Goal: Information Seeking & Learning: Learn about a topic

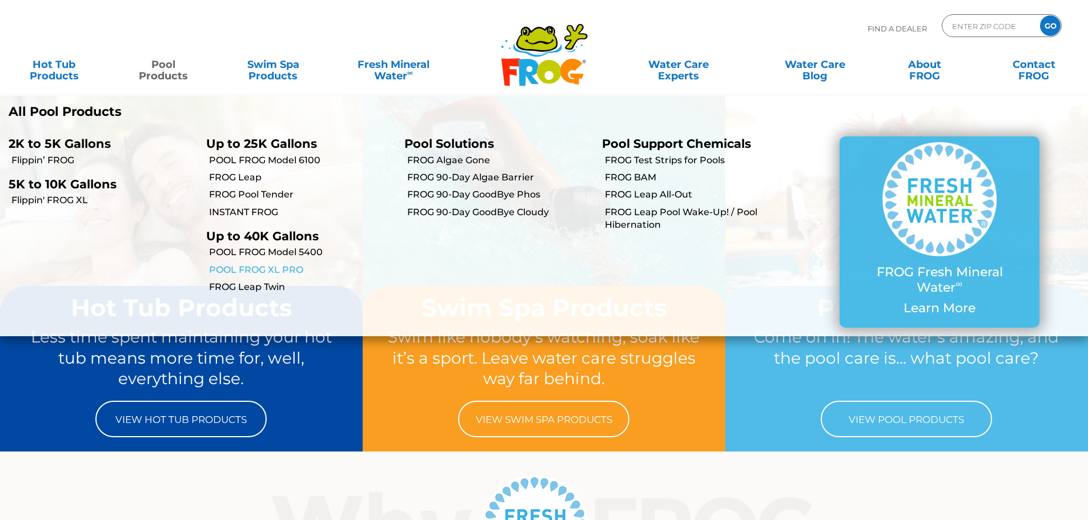
click at [288, 274] on link "POOL FROG XL PRO" at bounding box center [302, 270] width 186 height 13
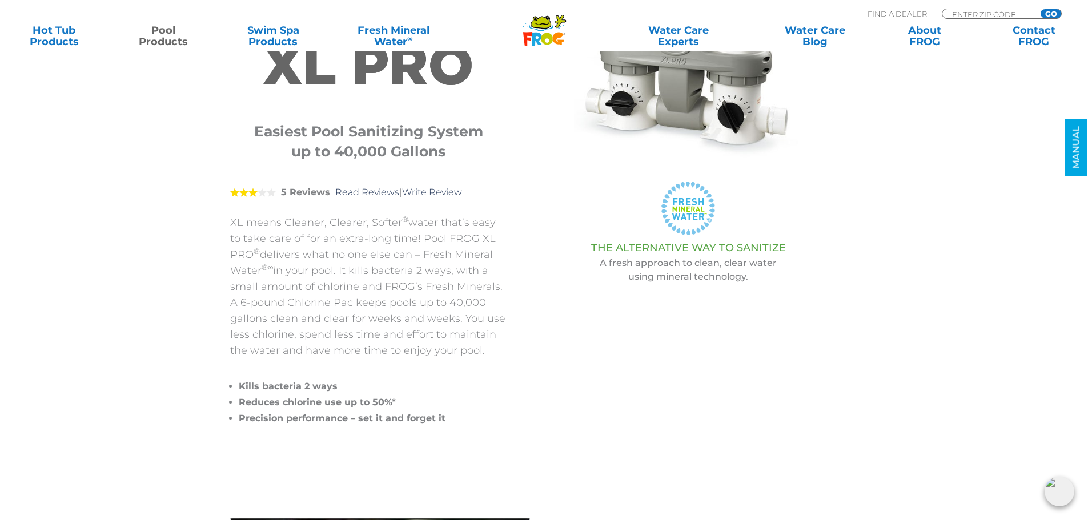
scroll to position [228, 0]
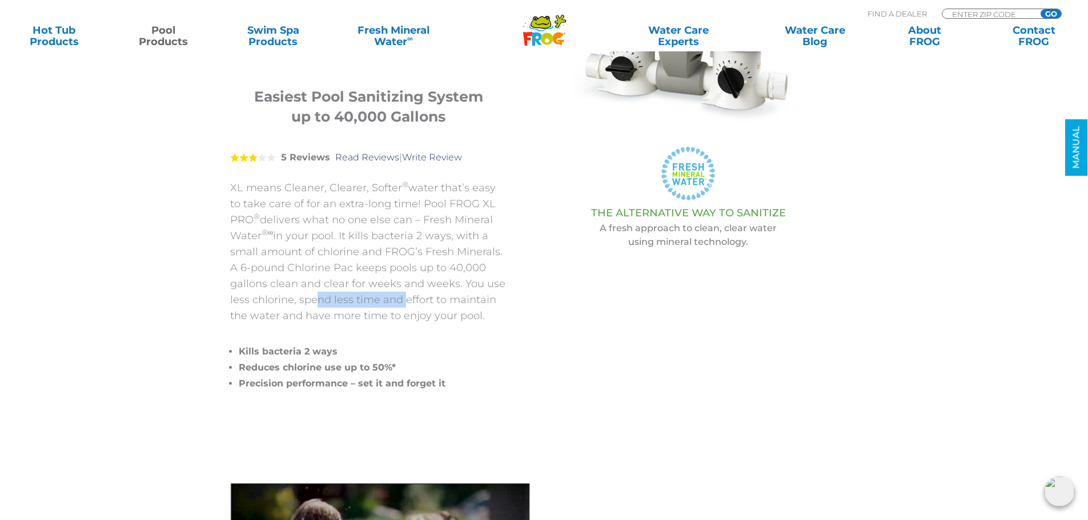
drag, startPoint x: 307, startPoint y: 299, endPoint x: 403, endPoint y: 304, distance: 96.7
click at [403, 304] on p "XL means Cleaner, Clearer, Softer ® water that’s easy to take care of for an ex…" at bounding box center [368, 252] width 277 height 144
drag, startPoint x: 235, startPoint y: 299, endPoint x: 368, endPoint y: 302, distance: 132.5
click at [355, 302] on p "XL means Cleaner, Clearer, Softer ® water that’s easy to take care of for an ex…" at bounding box center [368, 252] width 277 height 144
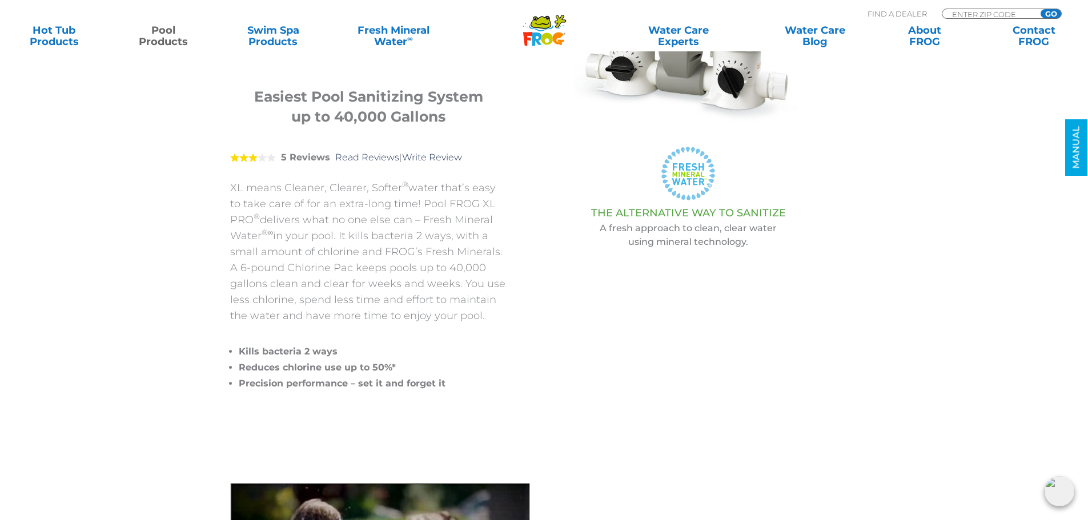
click at [368, 302] on p "XL means Cleaner, Clearer, Softer ® water that’s easy to take care of for an ex…" at bounding box center [368, 252] width 277 height 144
drag, startPoint x: 434, startPoint y: 303, endPoint x: 473, endPoint y: 304, distance: 38.8
click at [473, 304] on p "XL means Cleaner, Clearer, Softer ® water that’s easy to take care of for an ex…" at bounding box center [368, 252] width 277 height 144
drag, startPoint x: 316, startPoint y: 301, endPoint x: 448, endPoint y: 303, distance: 132.5
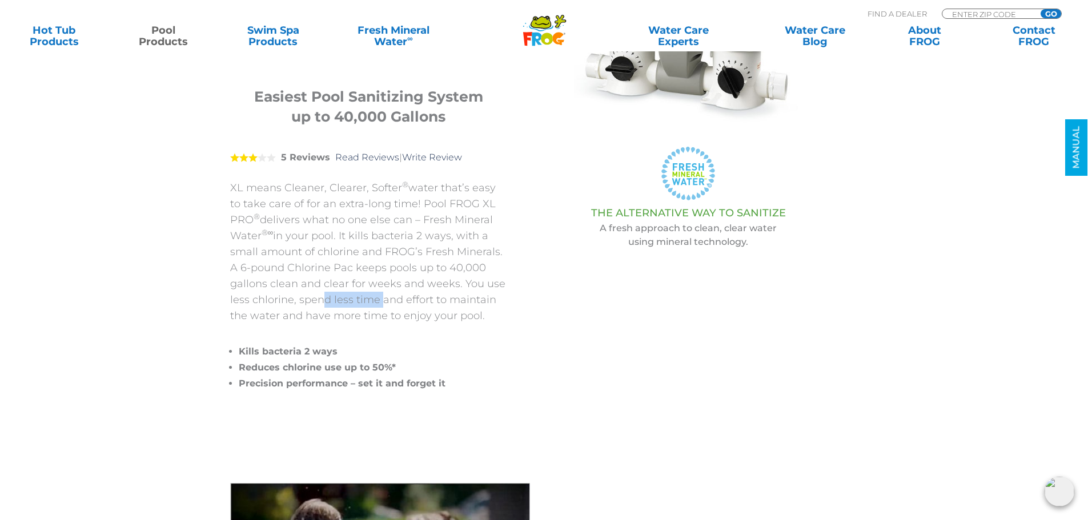
click at [436, 304] on p "XL means Cleaner, Clearer, Softer ® water that’s easy to take care of for an ex…" at bounding box center [368, 252] width 277 height 144
click at [449, 303] on p "XL means Cleaner, Clearer, Softer ® water that’s easy to take care of for an ex…" at bounding box center [368, 252] width 277 height 144
drag, startPoint x: 303, startPoint y: 299, endPoint x: 454, endPoint y: 306, distance: 151.5
click at [454, 306] on p "XL means Cleaner, Clearer, Softer ® water that’s easy to take care of for an ex…" at bounding box center [368, 252] width 277 height 144
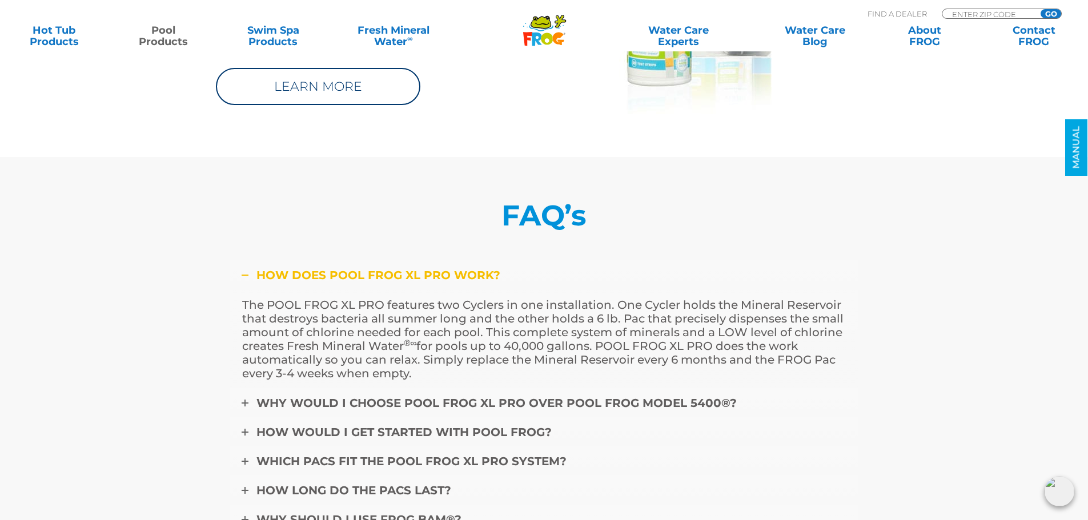
scroll to position [4797, 0]
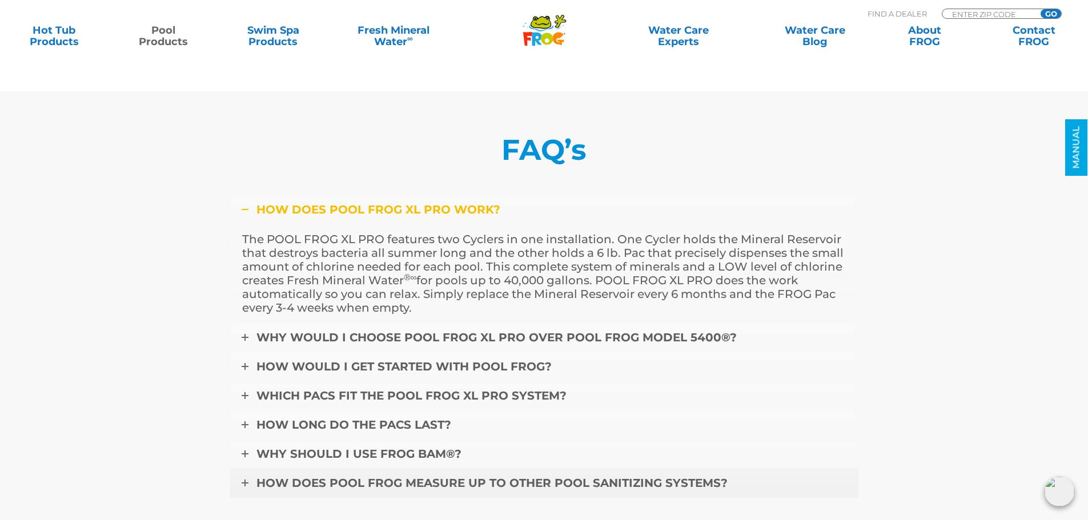
click at [661, 468] on link "How does POOL FROG measure up to other pool sanitizing systems?" at bounding box center [544, 483] width 628 height 30
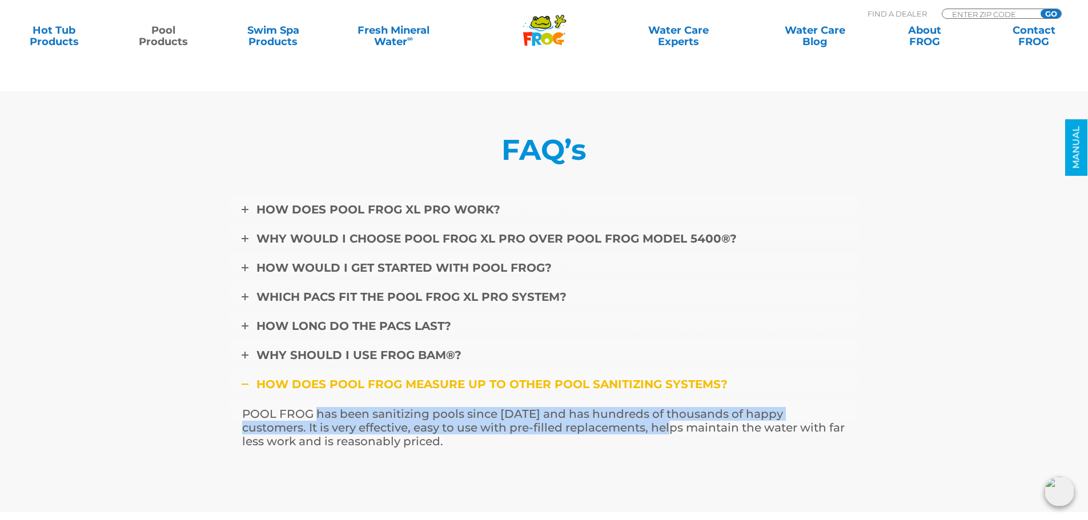
drag, startPoint x: 396, startPoint y: 380, endPoint x: 626, endPoint y: 383, distance: 230.1
click at [610, 407] on p "POOL FROG has been sanitizing pools since 1997 and has hundreds of thousands of…" at bounding box center [544, 427] width 604 height 41
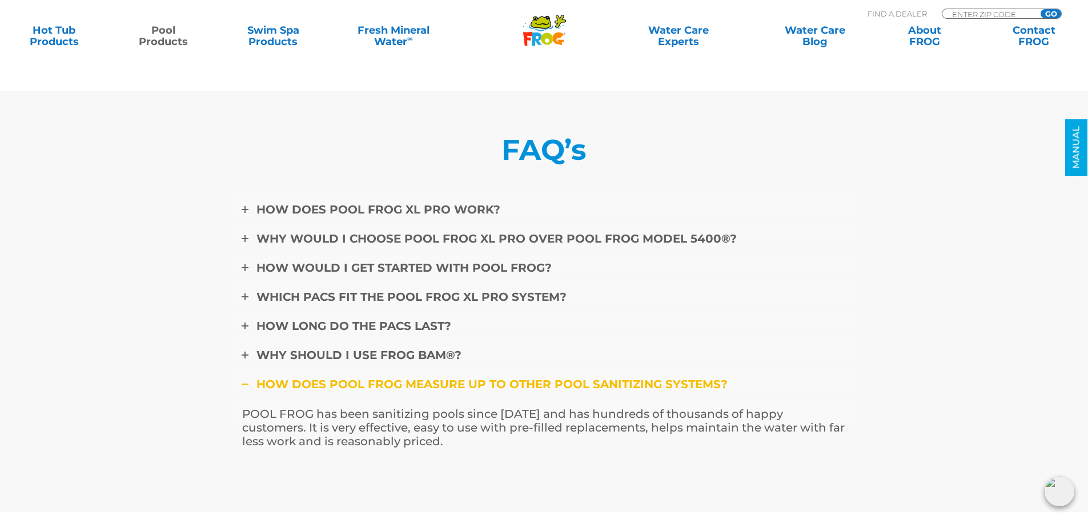
click at [626, 407] on p "POOL FROG has been sanitizing pools since 1997 and has hundreds of thousands of…" at bounding box center [544, 427] width 604 height 41
click at [407, 340] on link "Why should I use FROG BAM®?" at bounding box center [544, 355] width 628 height 30
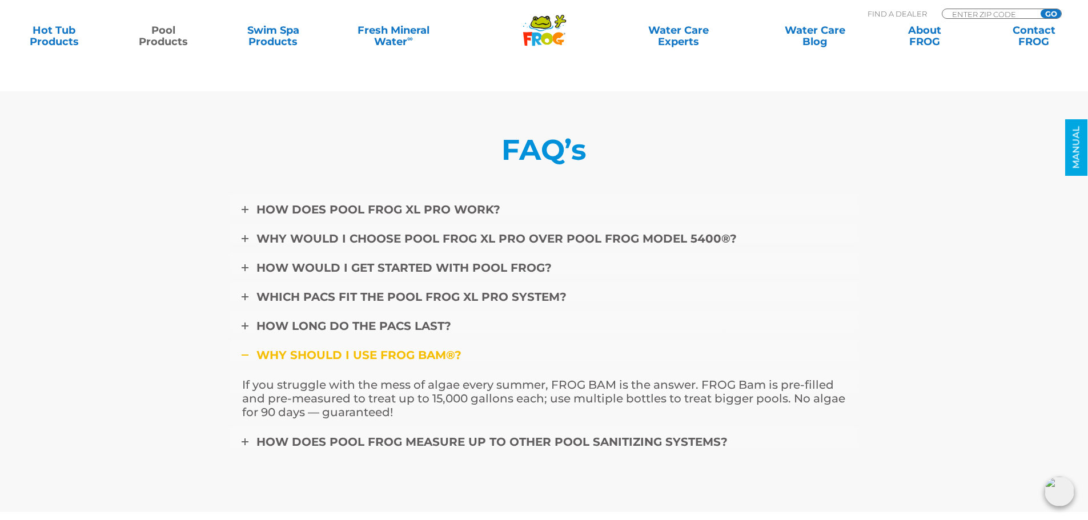
click at [441, 348] on span "Why should I use FROG BAM®?" at bounding box center [358, 355] width 205 height 14
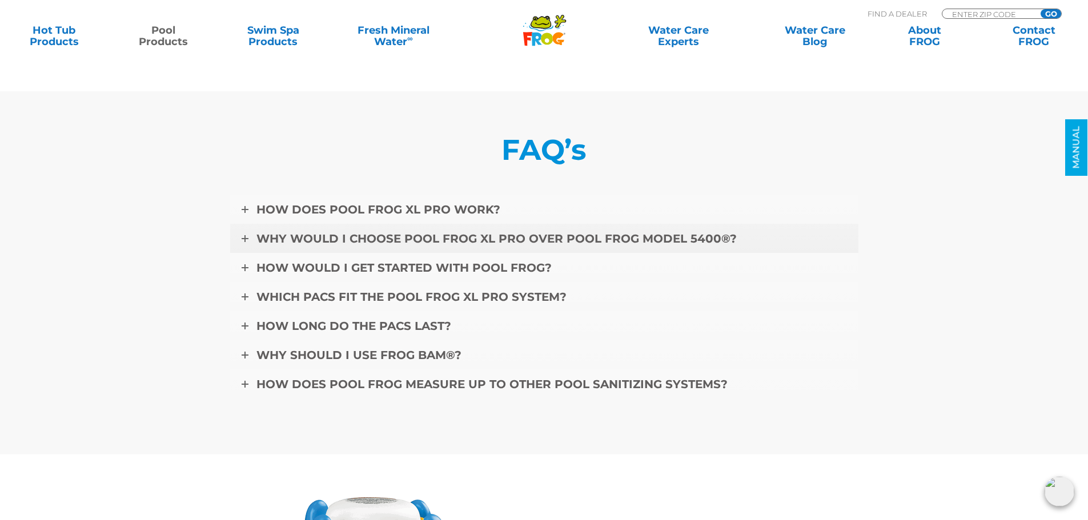
click at [384, 232] on span "Why would I choose POOL FROG XL PRO over POOL FROG Model 5400®?" at bounding box center [496, 239] width 480 height 14
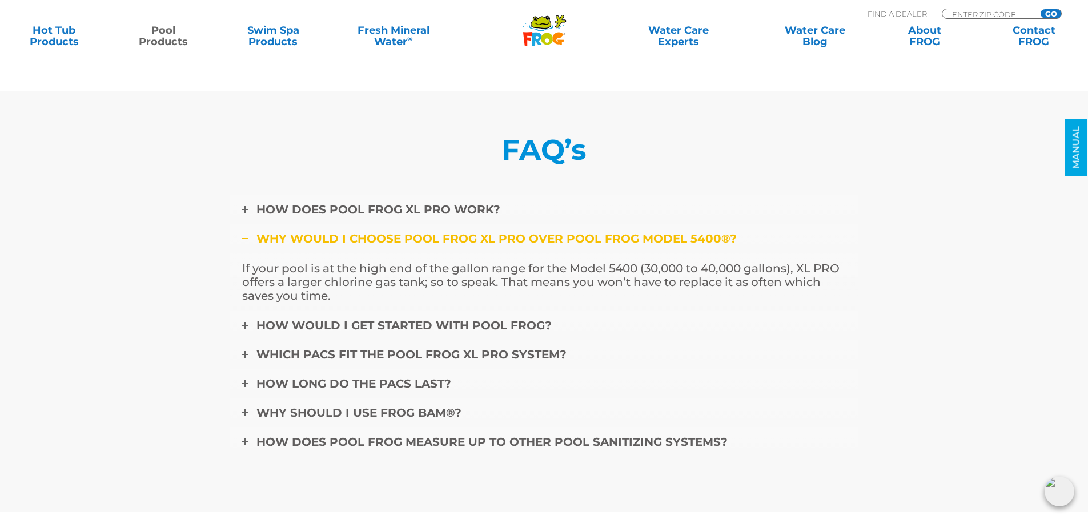
click at [384, 232] on span "Why would I choose POOL FROG XL PRO over POOL FROG Model 5400®?" at bounding box center [496, 239] width 480 height 14
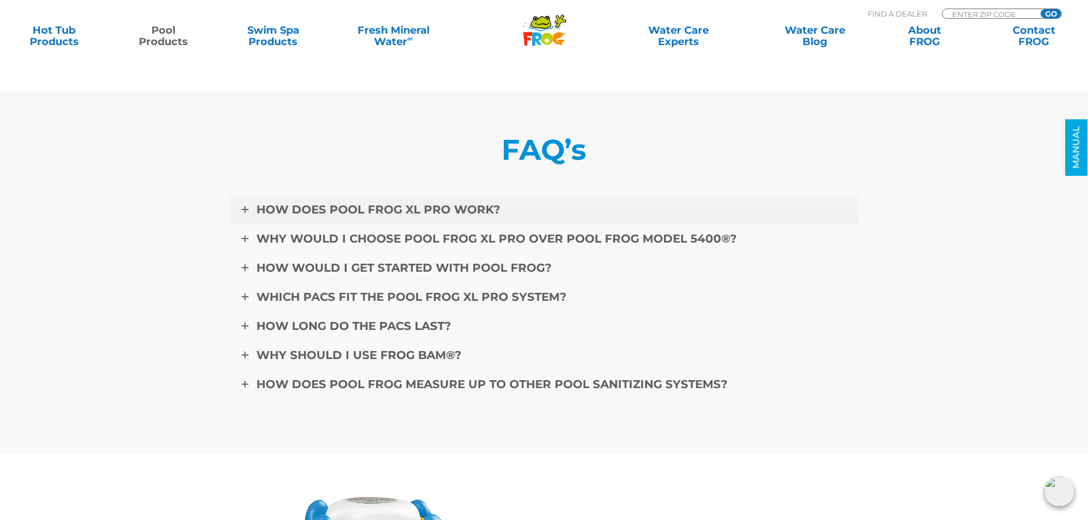
click at [379, 203] on span "How does Pool FROG XL Pro work?" at bounding box center [378, 210] width 244 height 14
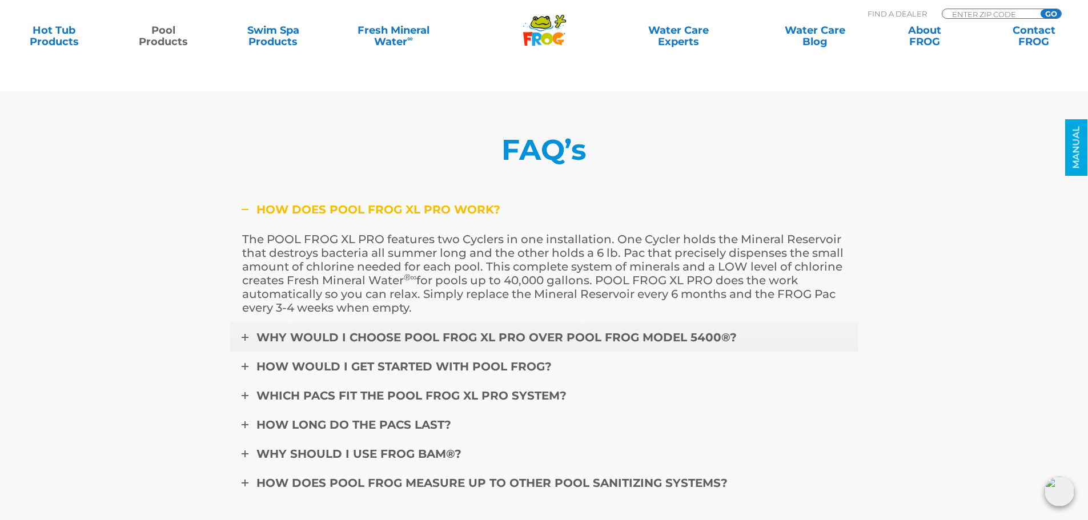
click at [376, 331] on span "Why would I choose POOL FROG XL PRO over POOL FROG Model 5400®?" at bounding box center [496, 338] width 480 height 14
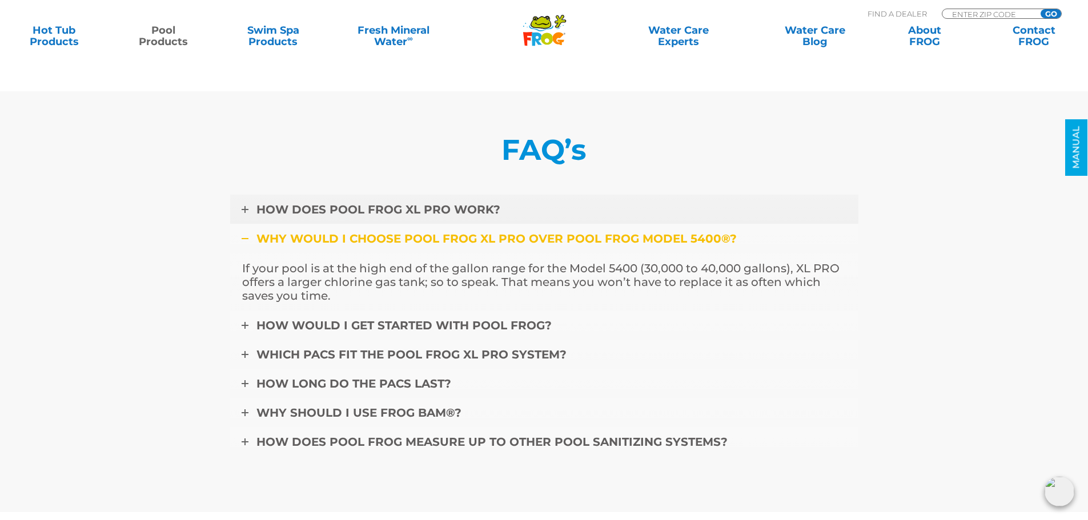
click at [398, 203] on span "How does Pool FROG XL Pro work?" at bounding box center [378, 210] width 244 height 14
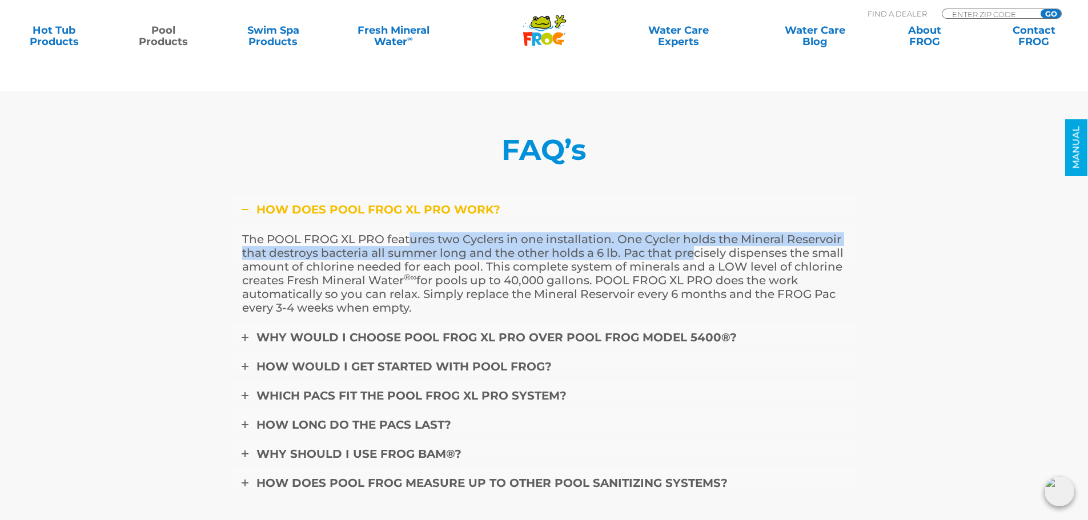
drag, startPoint x: 415, startPoint y: 199, endPoint x: 707, endPoint y: 208, distance: 293.1
click at [702, 232] on p "The POOL FROG XL PRO features two Cyclers in one installation. One Cycler holds…" at bounding box center [544, 273] width 604 height 82
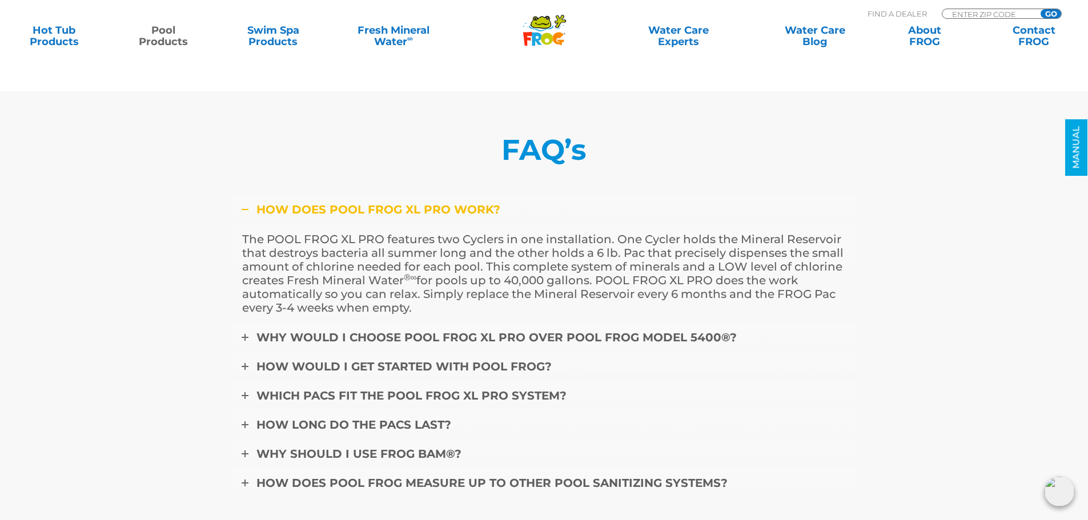
click at [711, 232] on p "The POOL FROG XL PRO features two Cyclers in one installation. One Cycler holds…" at bounding box center [544, 273] width 604 height 82
drag, startPoint x: 697, startPoint y: 198, endPoint x: 778, endPoint y: 194, distance: 80.6
click at [723, 232] on p "The POOL FROG XL PRO features two Cyclers in one installation. One Cycler holds…" at bounding box center [544, 273] width 604 height 82
click at [778, 232] on p "The POOL FROG XL PRO features two Cyclers in one installation. One Cycler holds…" at bounding box center [544, 273] width 604 height 82
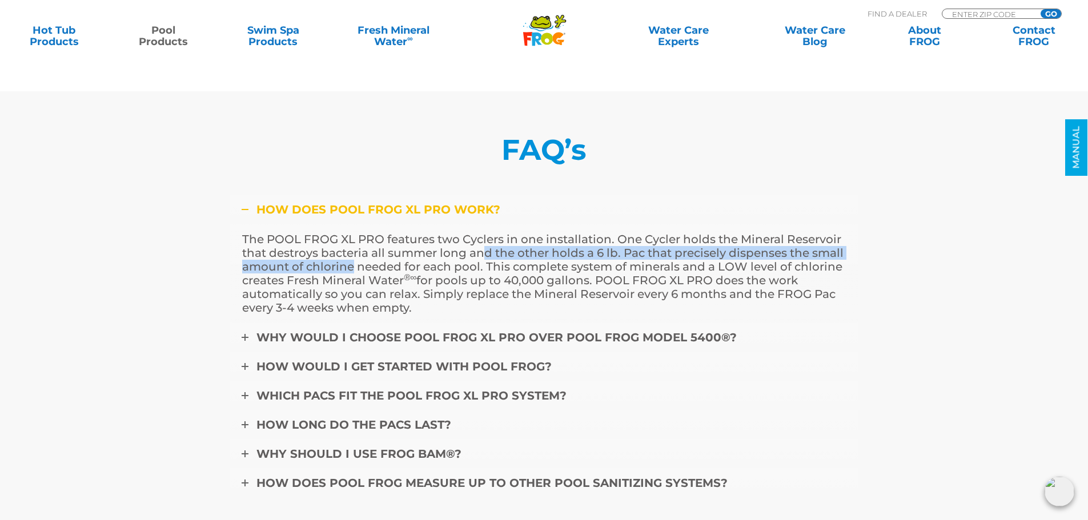
drag, startPoint x: 352, startPoint y: 226, endPoint x: 516, endPoint y: 220, distance: 164.0
click at [505, 232] on p "The POOL FROG XL PRO features two Cyclers in one installation. One Cycler holds…" at bounding box center [544, 273] width 604 height 82
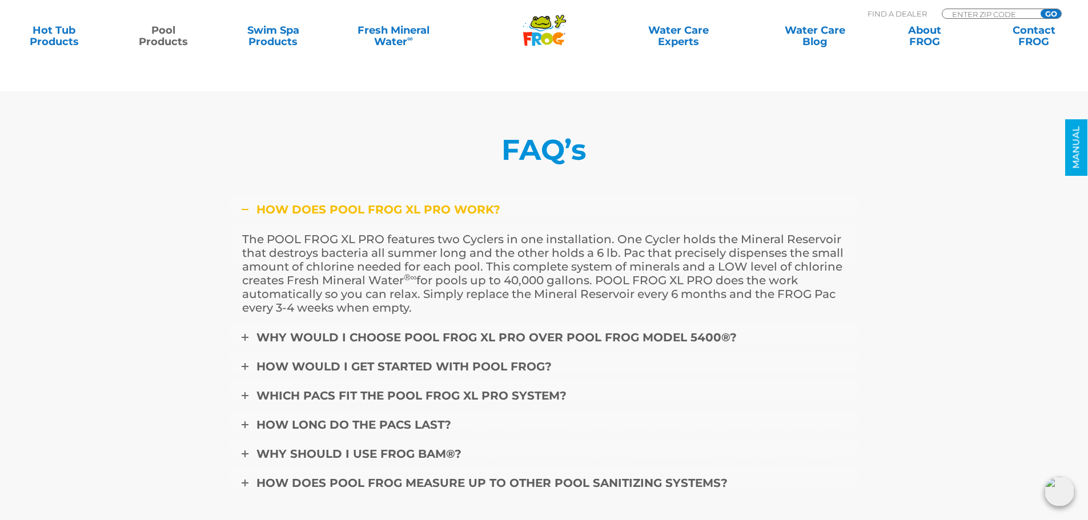
click at [516, 232] on p "The POOL FROG XL PRO features two Cyclers in one installation. One Cycler holds…" at bounding box center [544, 273] width 604 height 82
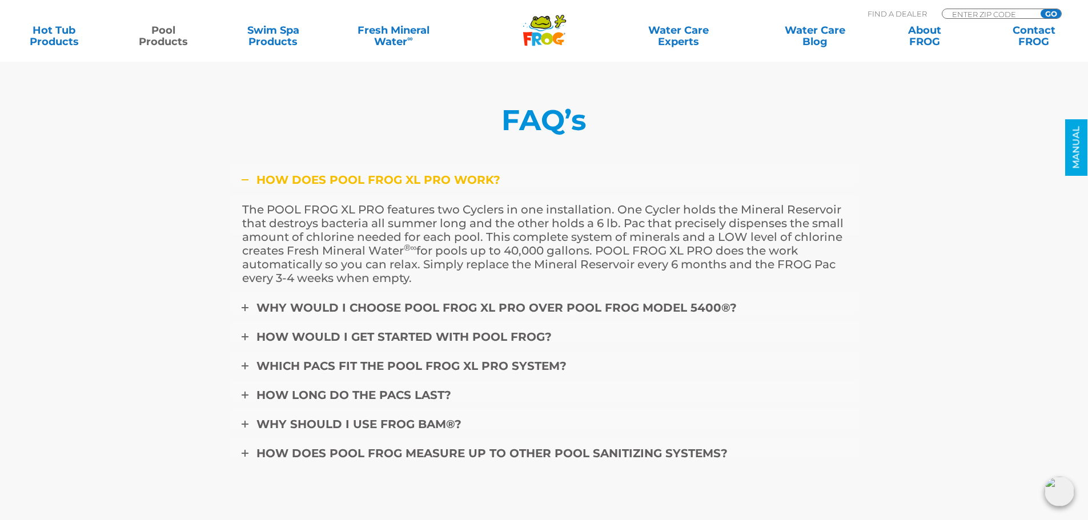
scroll to position [4854, 0]
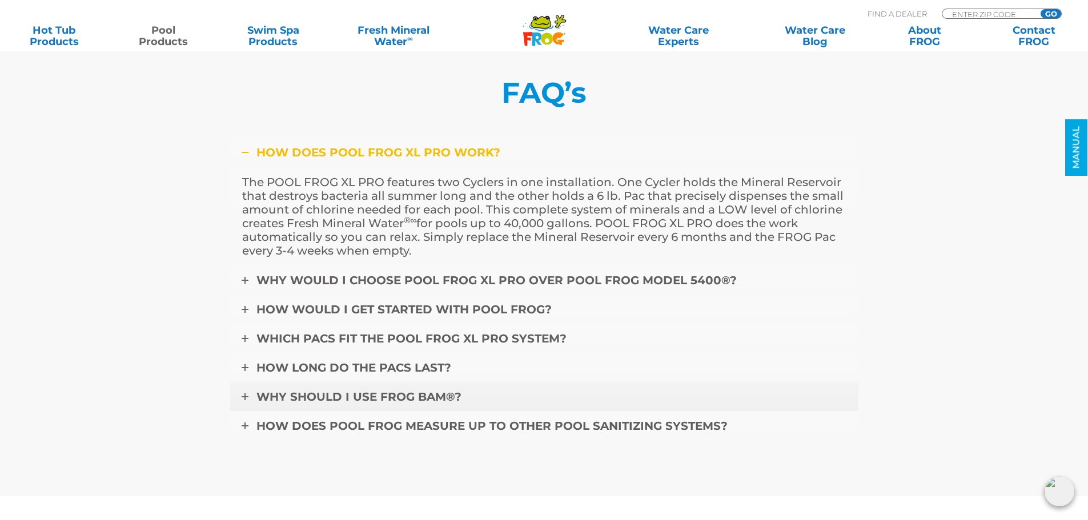
drag, startPoint x: 358, startPoint y: 323, endPoint x: 385, endPoint y: 326, distance: 27.1
click at [358, 361] on span "How long do the pacs last?" at bounding box center [353, 368] width 195 height 14
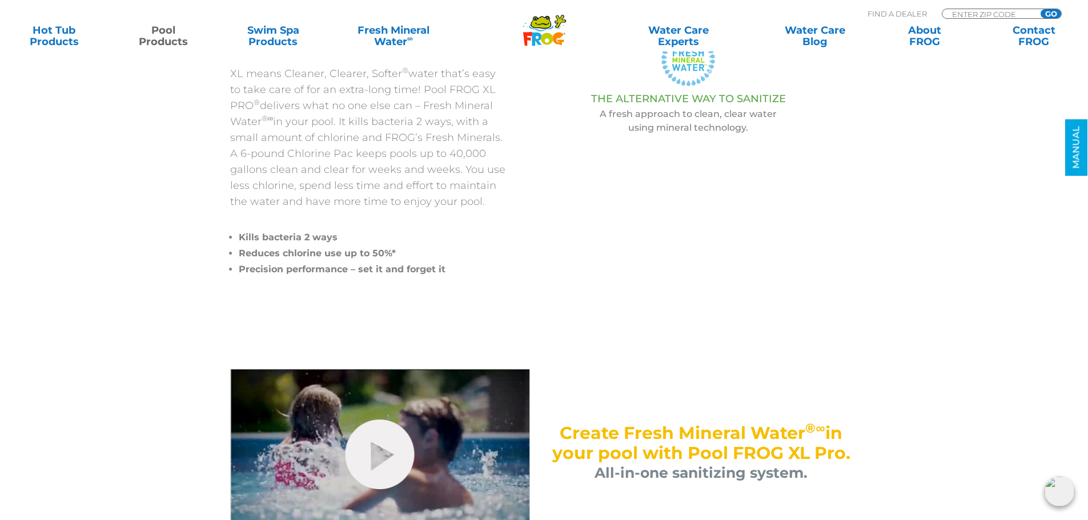
scroll to position [286, 0]
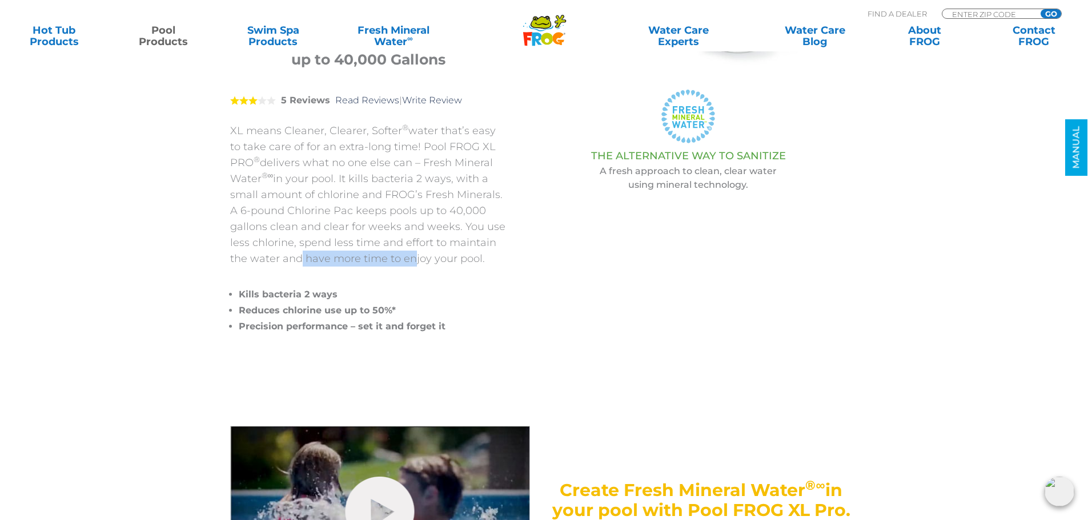
drag, startPoint x: 297, startPoint y: 256, endPoint x: 405, endPoint y: 260, distance: 108.0
click at [405, 260] on p "XL means Cleaner, Clearer, Softer ® water that’s easy to take care of for an ex…" at bounding box center [368, 195] width 277 height 144
drag, startPoint x: 370, startPoint y: 199, endPoint x: 393, endPoint y: 198, distance: 23.5
click at [384, 198] on p "XL means Cleaner, Clearer, Softer ® water that’s easy to take care of for an ex…" at bounding box center [368, 195] width 277 height 144
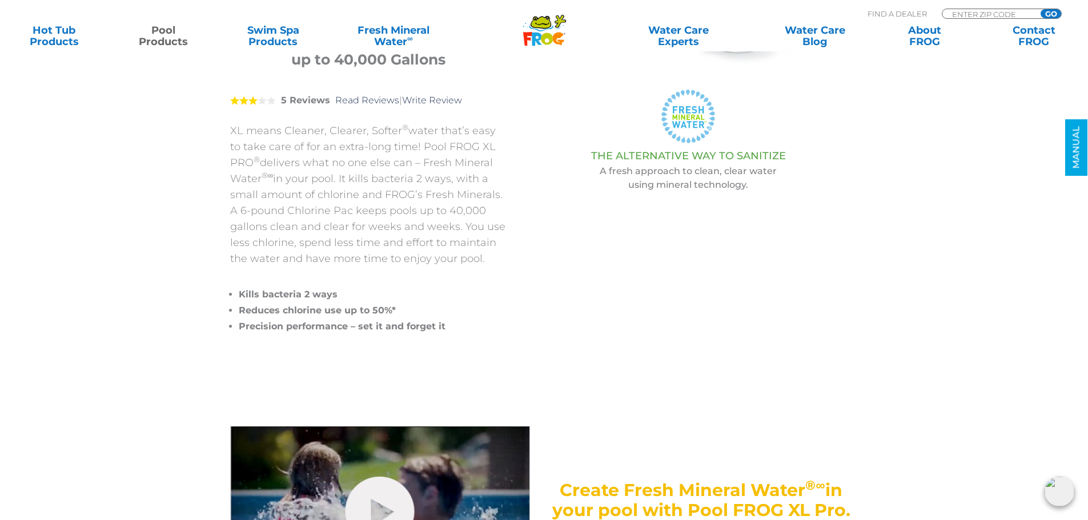
click at [408, 198] on p "XL means Cleaner, Clearer, Softer ® water that’s easy to take care of for an ex…" at bounding box center [368, 195] width 277 height 144
drag, startPoint x: 273, startPoint y: 192, endPoint x: 428, endPoint y: 187, distance: 154.8
click at [426, 187] on p "XL means Cleaner, Clearer, Softer ® water that’s easy to take care of for an ex…" at bounding box center [368, 195] width 277 height 144
click at [433, 187] on p "XL means Cleaner, Clearer, Softer ® water that’s easy to take care of for an ex…" at bounding box center [368, 195] width 277 height 144
drag, startPoint x: 283, startPoint y: 210, endPoint x: 416, endPoint y: 208, distance: 133.6
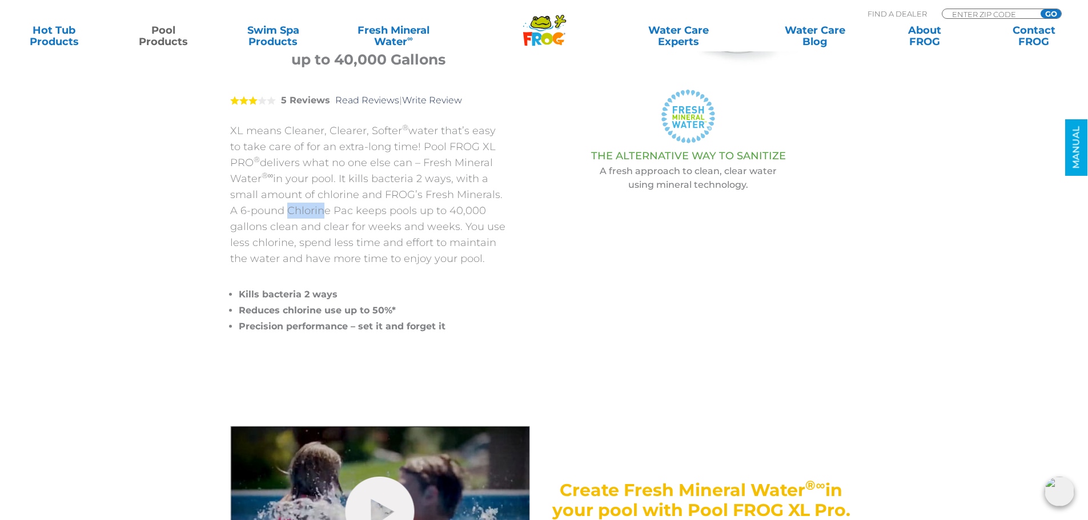
click at [384, 210] on p "XL means Cleaner, Clearer, Softer ® water that’s easy to take care of for an ex…" at bounding box center [368, 195] width 277 height 144
click at [417, 208] on p "XL means Cleaner, Clearer, Softer ® water that’s easy to take care of for an ex…" at bounding box center [368, 195] width 277 height 144
drag, startPoint x: 276, startPoint y: 224, endPoint x: 447, endPoint y: 222, distance: 170.8
click at [359, 224] on p "XL means Cleaner, Clearer, Softer ® water that’s easy to take care of for an ex…" at bounding box center [368, 195] width 277 height 144
click at [448, 222] on p "XL means Cleaner, Clearer, Softer ® water that’s easy to take care of for an ex…" at bounding box center [368, 195] width 277 height 144
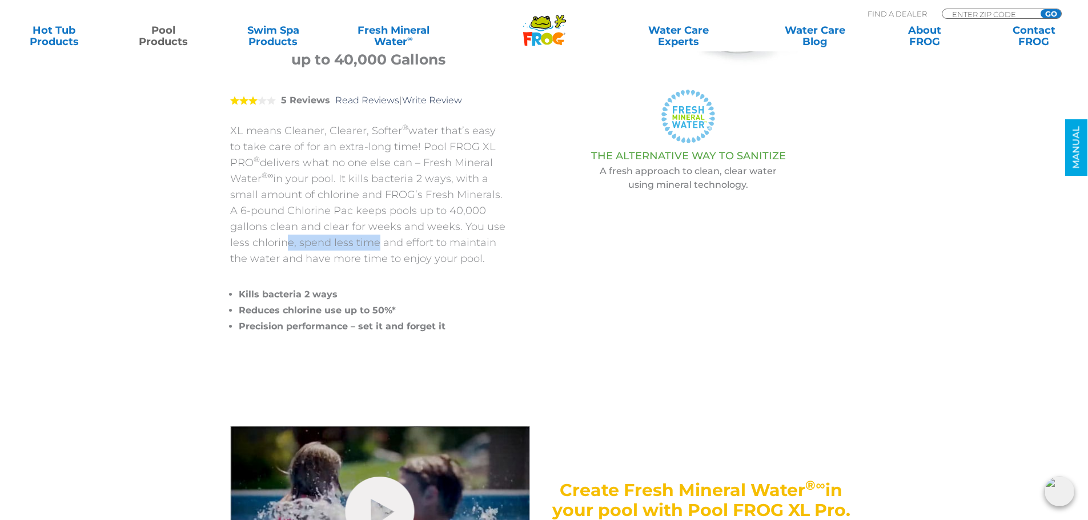
drag, startPoint x: 278, startPoint y: 238, endPoint x: 415, endPoint y: 236, distance: 136.5
click at [413, 237] on p "XL means Cleaner, Clearer, Softer ® water that’s easy to take care of for an ex…" at bounding box center [368, 195] width 277 height 144
click at [415, 236] on p "XL means Cleaner, Clearer, Softer ® water that’s easy to take care of for an ex…" at bounding box center [368, 195] width 277 height 144
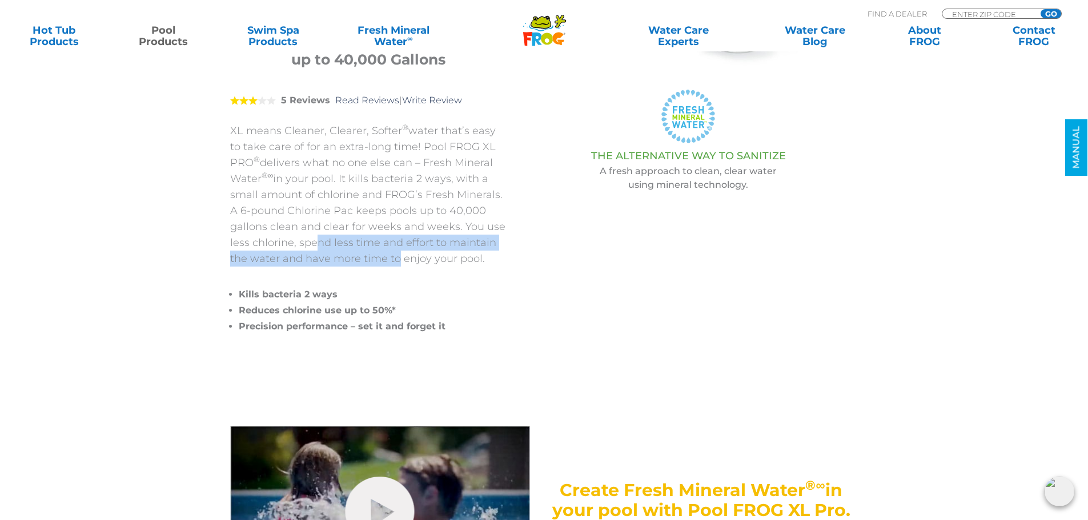
drag, startPoint x: 332, startPoint y: 256, endPoint x: 423, endPoint y: 259, distance: 90.9
click at [420, 259] on p "XL means Cleaner, Clearer, Softer ® water that’s easy to take care of for an ex…" at bounding box center [368, 195] width 277 height 144
click at [423, 259] on p "XL means Cleaner, Clearer, Softer ® water that’s easy to take care of for an ex…" at bounding box center [368, 195] width 277 height 144
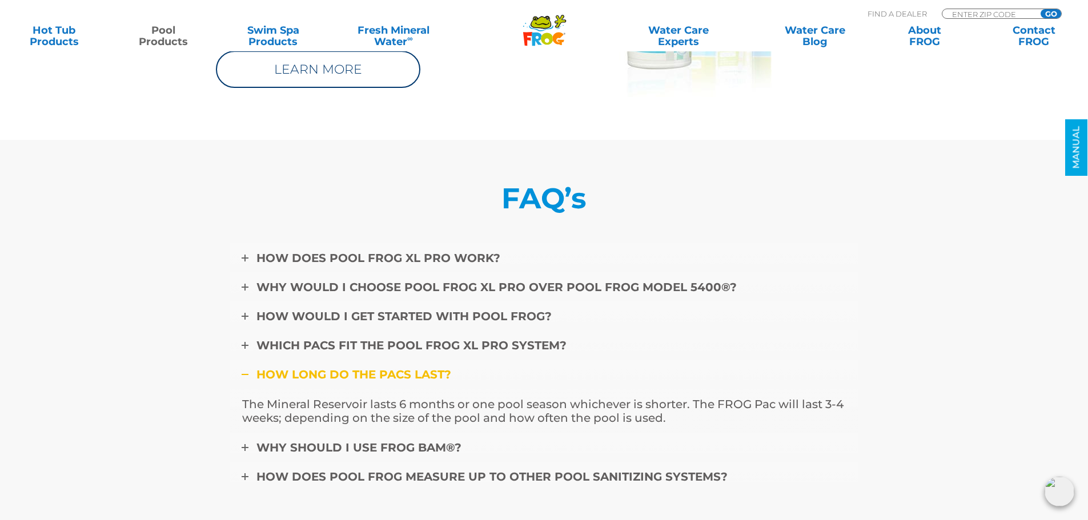
scroll to position [4717, 0]
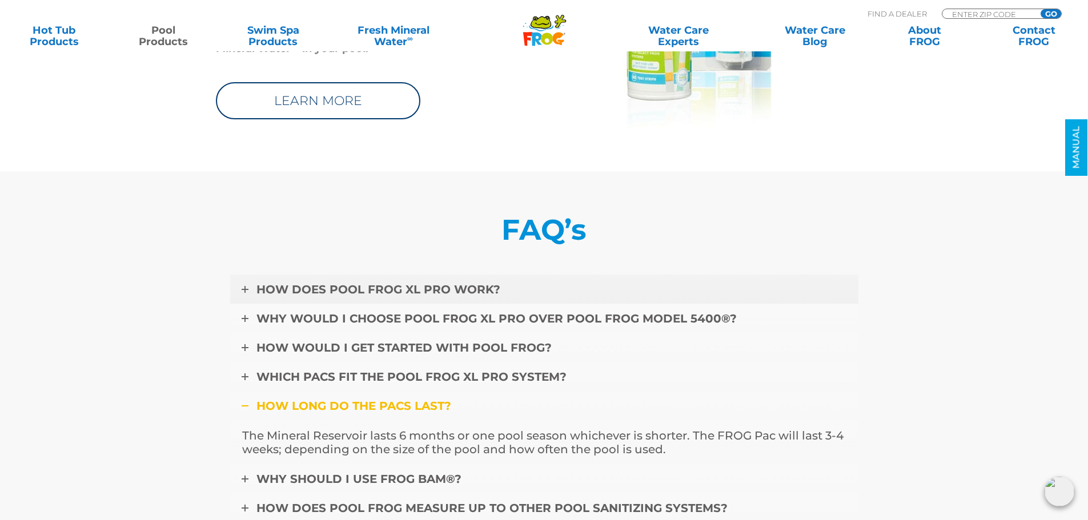
click at [320, 275] on link "How does Pool FROG XL Pro work?" at bounding box center [544, 290] width 628 height 30
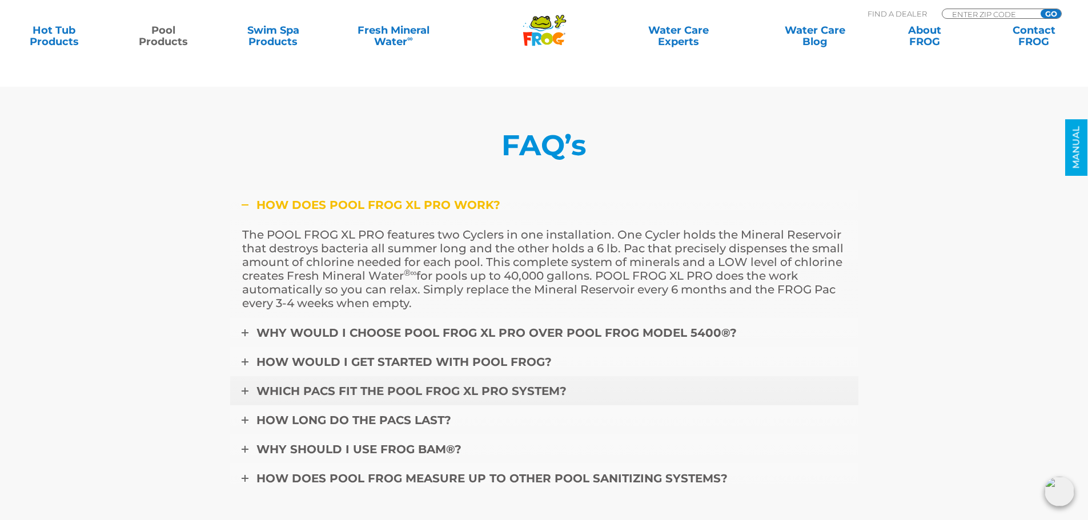
scroll to position [4888, 0]
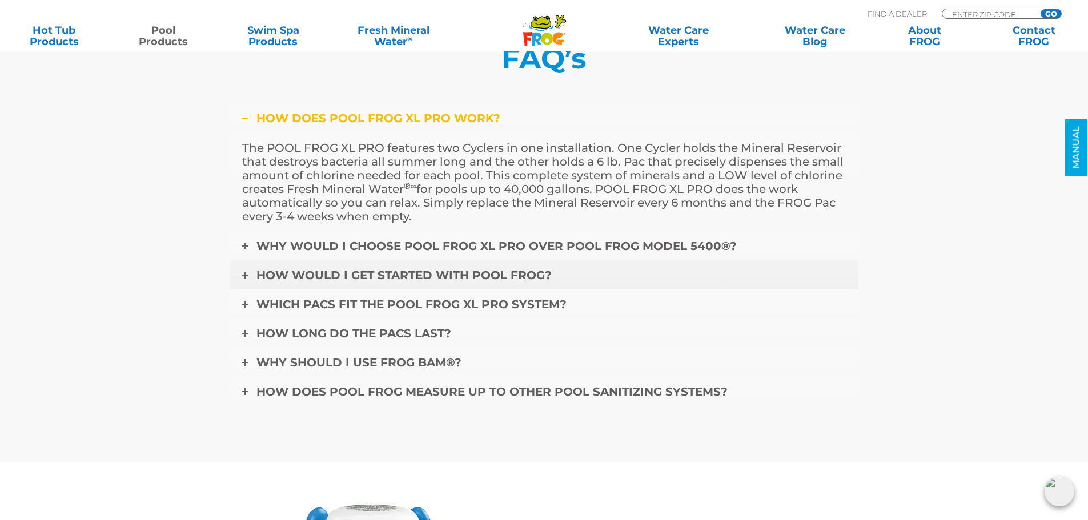
drag, startPoint x: 512, startPoint y: 195, endPoint x: 500, endPoint y: 206, distance: 15.8
click at [512, 231] on link "Why would I choose POOL FROG XL PRO over POOL FROG Model 5400®?" at bounding box center [544, 246] width 628 height 30
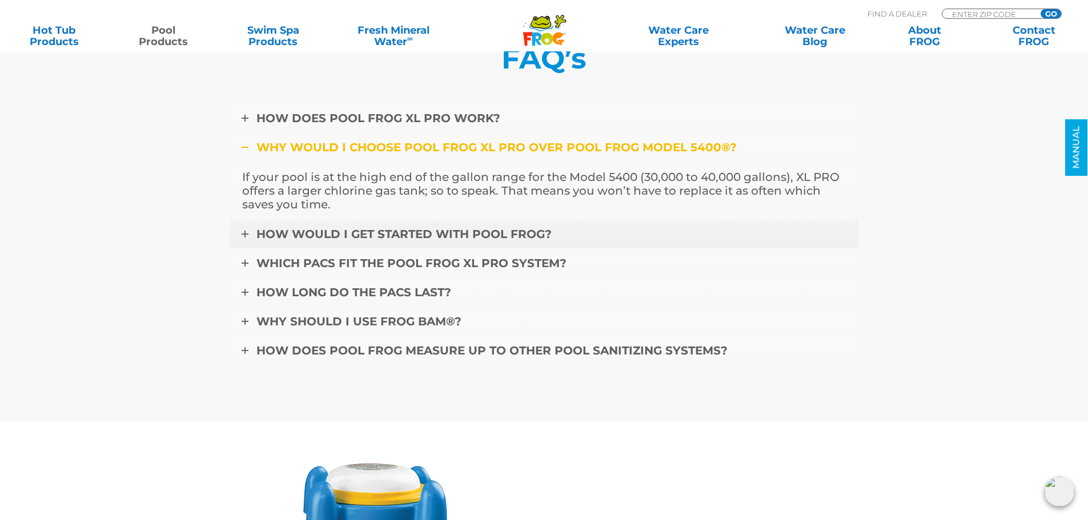
click at [424, 227] on span "How would I get started with POOL FROG?" at bounding box center [403, 234] width 295 height 14
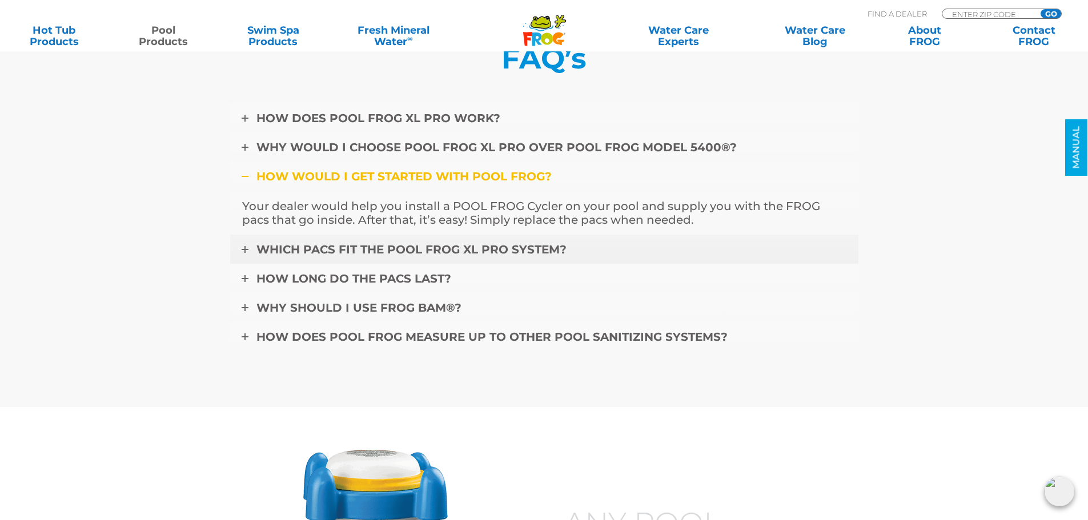
click at [355, 243] on span "Which pacs fit the Pool FROG XL Pro system?" at bounding box center [411, 250] width 310 height 14
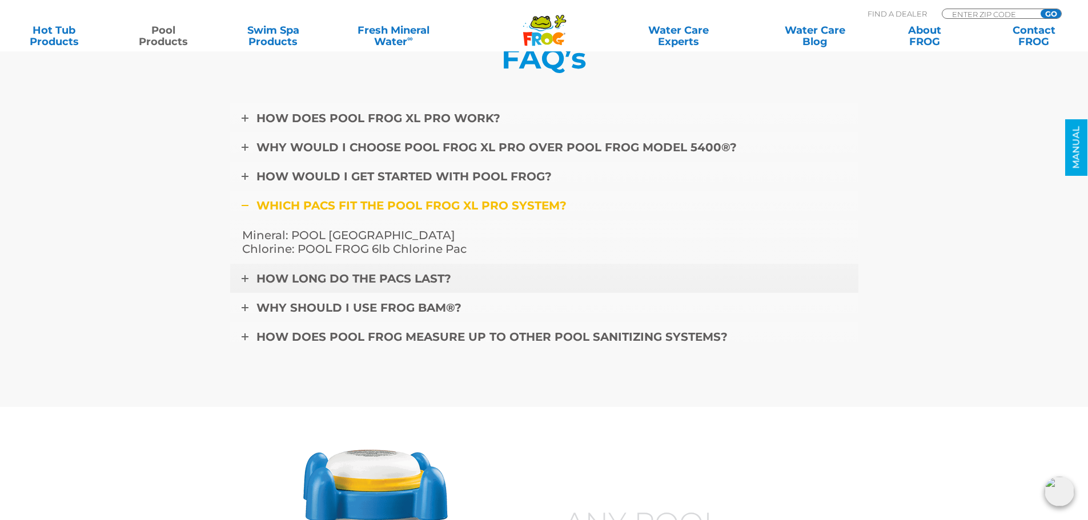
click at [353, 264] on link "How long do the pacs last?" at bounding box center [544, 279] width 628 height 30
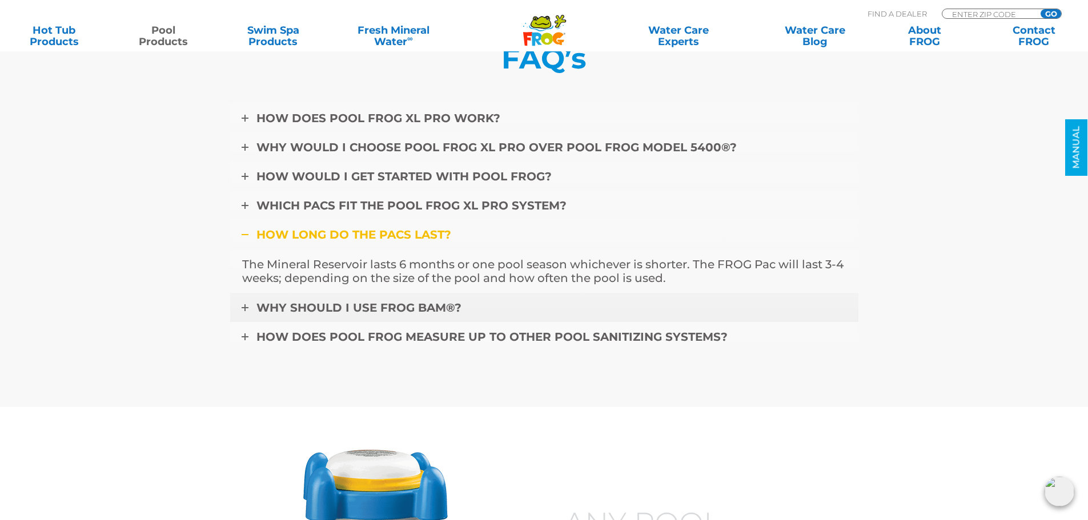
click at [360, 301] on span "Why should I use FROG BAM®?" at bounding box center [358, 308] width 205 height 14
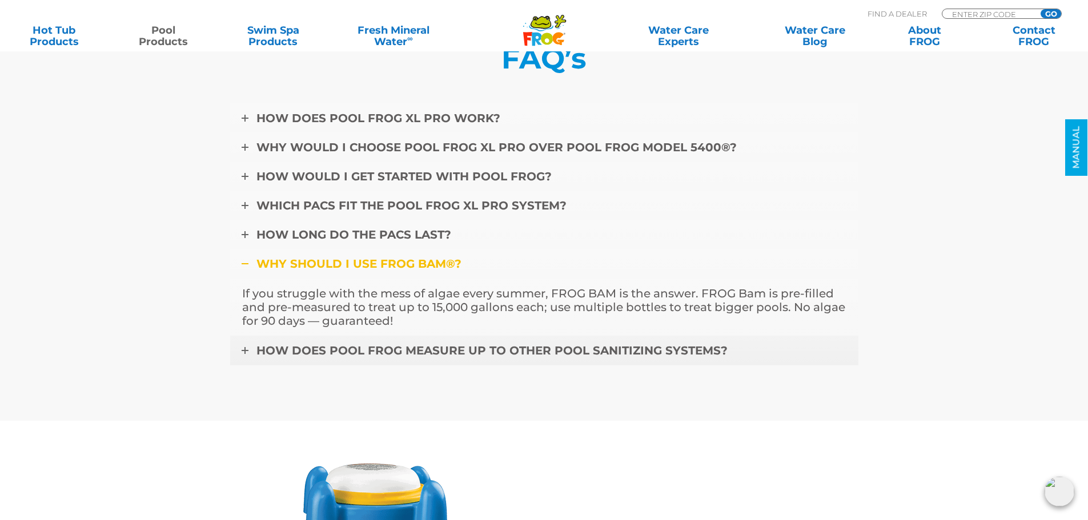
click at [427, 344] on span "How does POOL FROG measure up to other pool sanitizing systems?" at bounding box center [491, 351] width 471 height 14
